Goal: Task Accomplishment & Management: Manage account settings

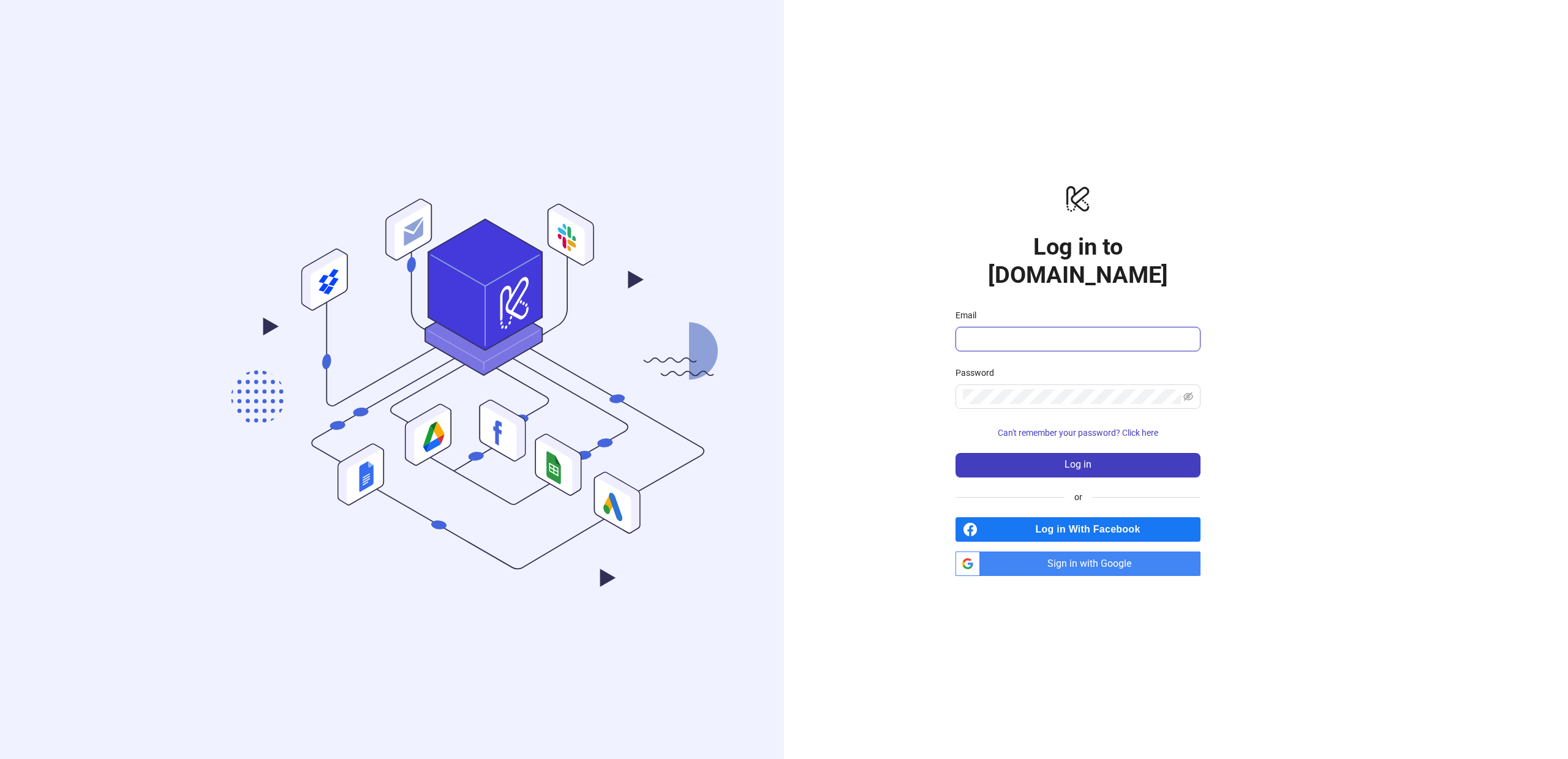
click at [1061, 332] on input "Email" at bounding box center [1077, 339] width 228 height 14
click at [1036, 551] on span "Sign in with Google" at bounding box center [1093, 563] width 216 height 24
